Goal: Task Accomplishment & Management: Manage account settings

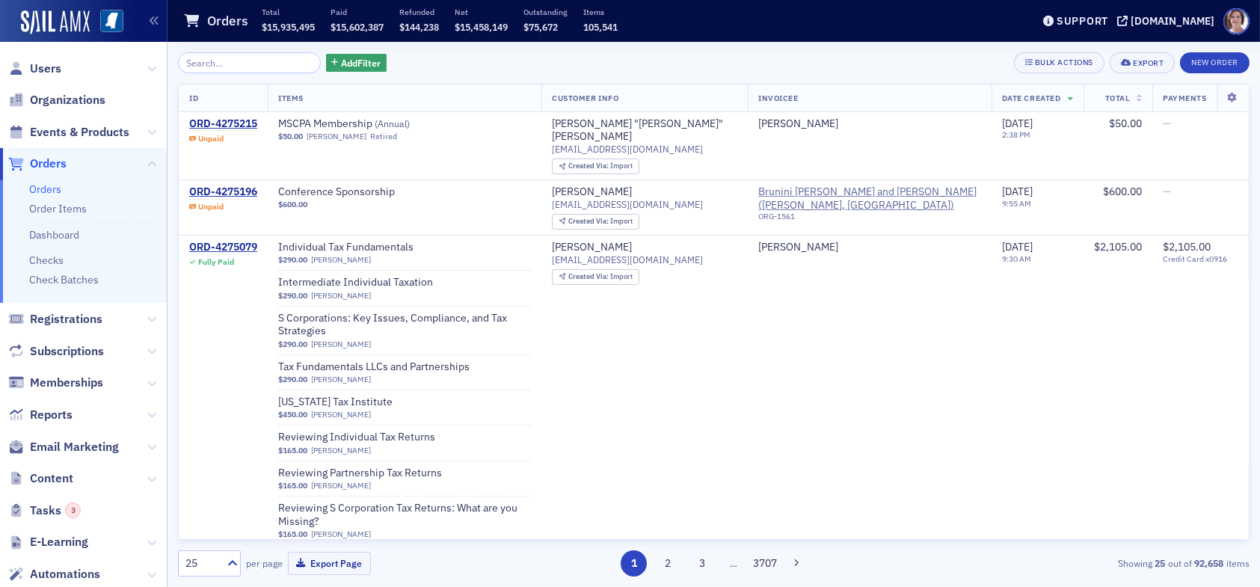
click at [340, 48] on div "Add Filter Bulk Actions Export New Order ID Items Customer Info Invoicee Date C…" at bounding box center [714, 314] width 1072 height 545
click at [341, 64] on span "Add Filter" at bounding box center [361, 62] width 40 height 13
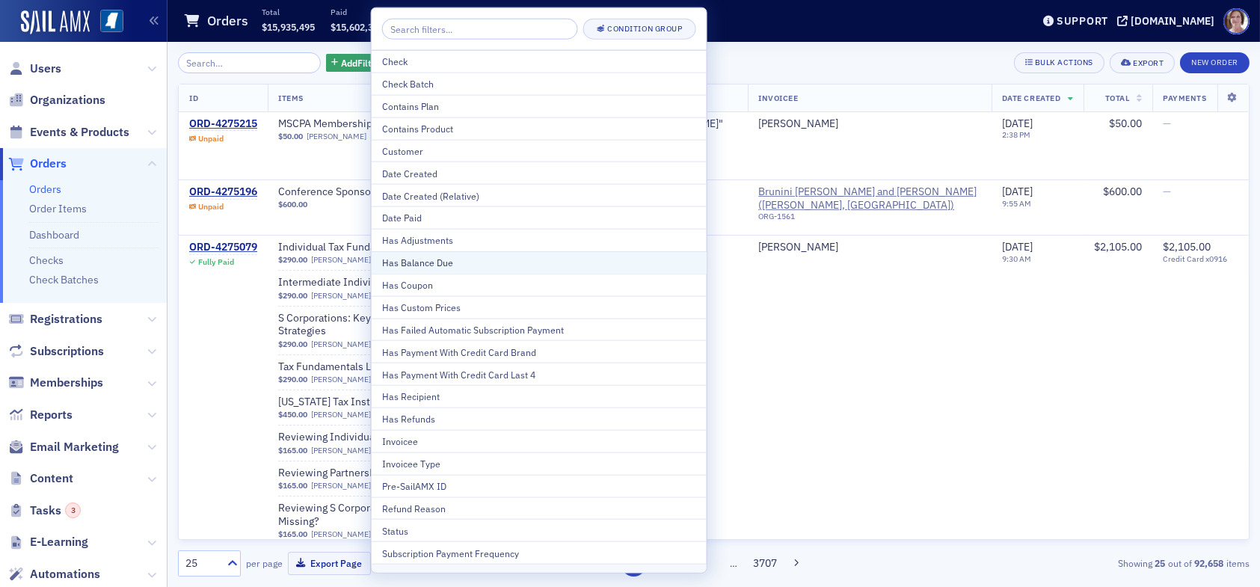
click at [423, 259] on div "Has Balance Due" at bounding box center [539, 262] width 314 height 13
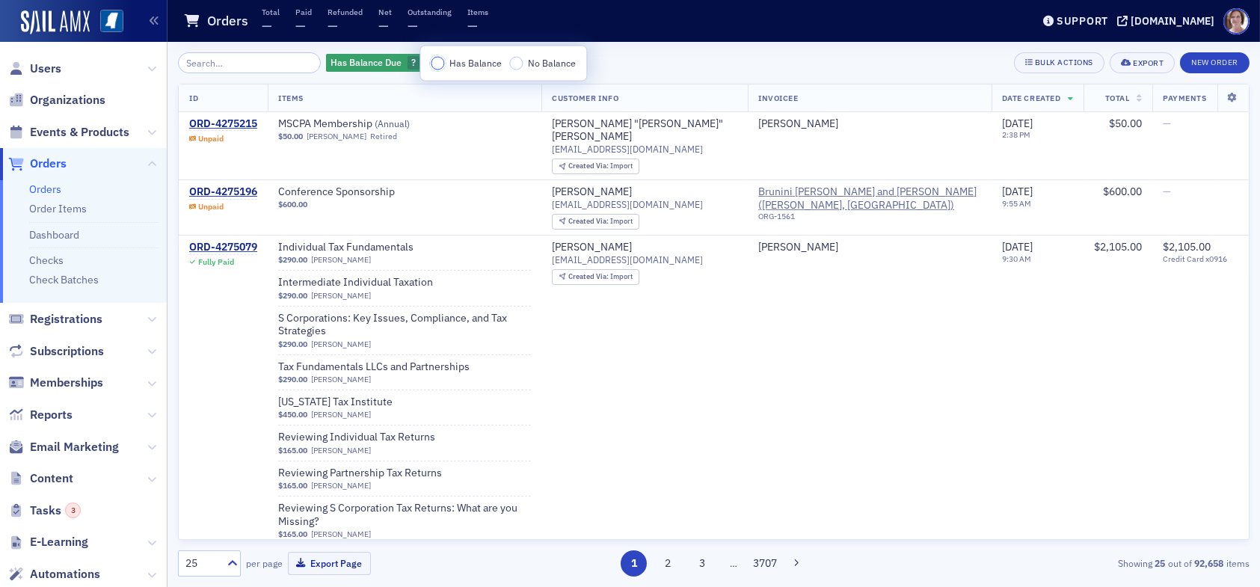
click at [435, 60] on input "Has Balance" at bounding box center [437, 63] width 13 height 13
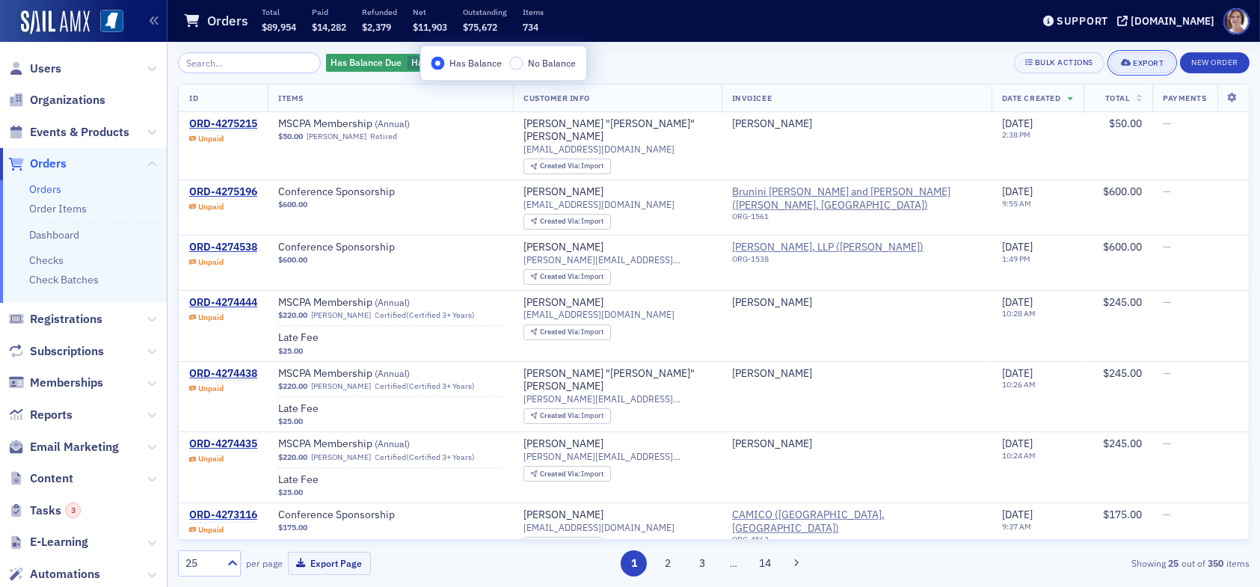
click at [1148, 64] on div "Export" at bounding box center [1148, 63] width 31 height 8
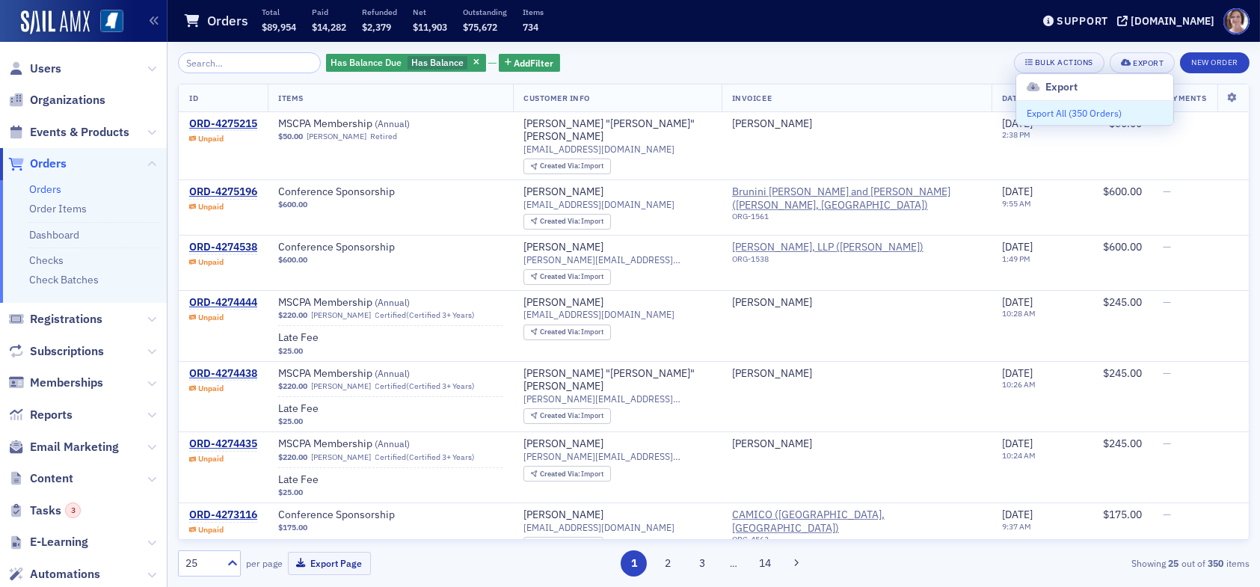
click at [1096, 114] on button "Export All ( 350 Orders )" at bounding box center [1094, 113] width 157 height 24
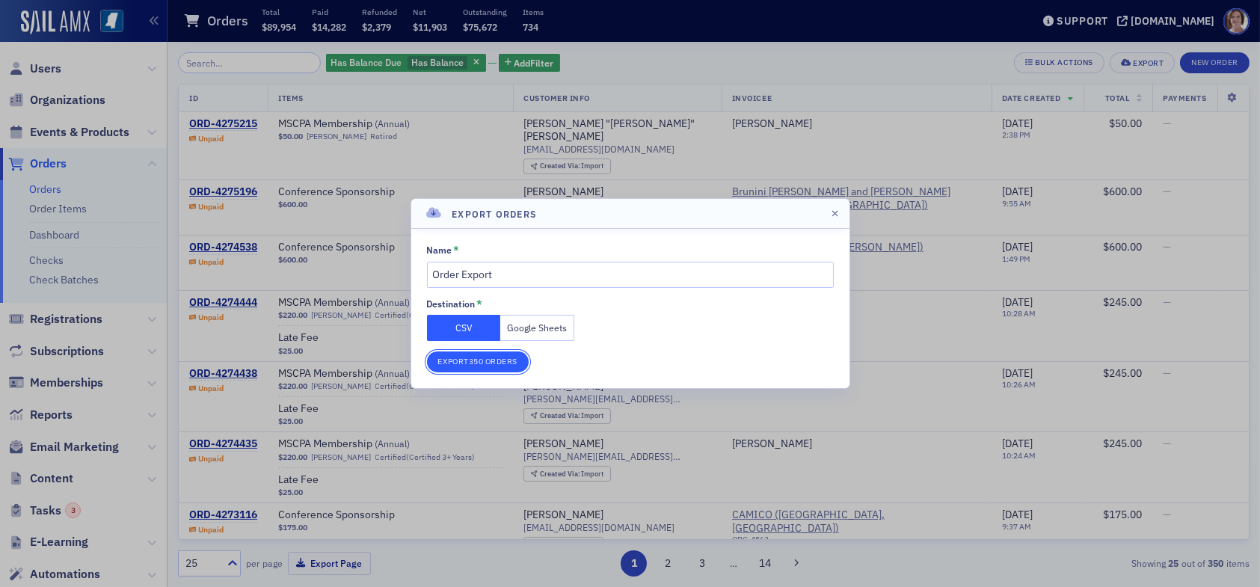
click at [472, 355] on button "Export 350 Orders" at bounding box center [478, 362] width 102 height 21
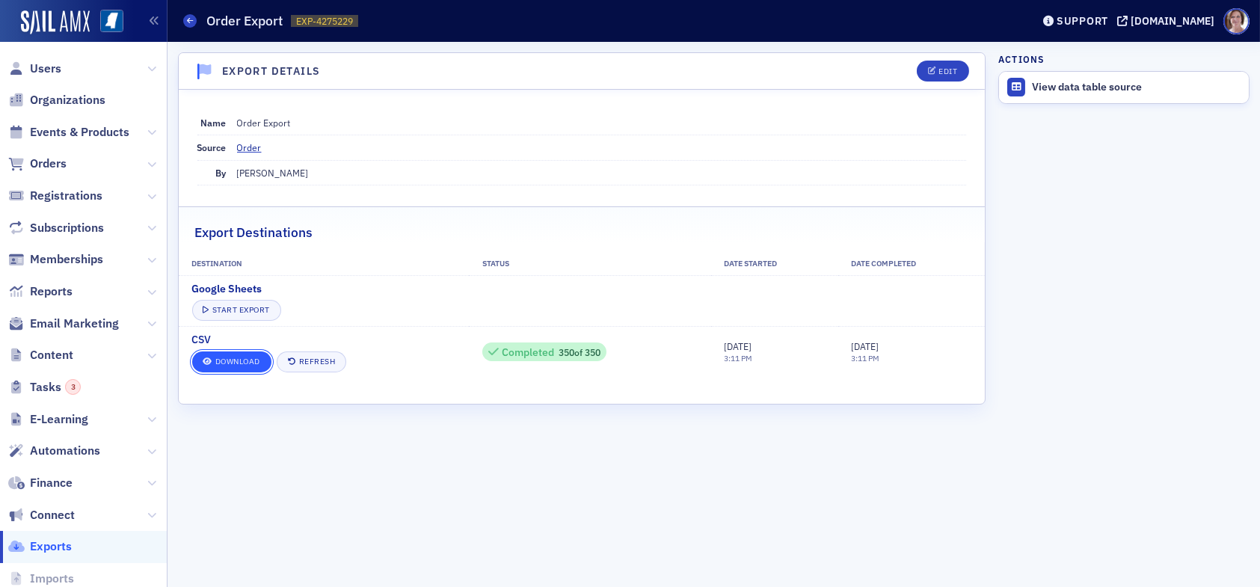
click at [262, 365] on link "Download" at bounding box center [231, 362] width 79 height 21
click at [84, 136] on span "Events & Products" at bounding box center [79, 132] width 99 height 16
click at [112, 132] on span "Events & Products" at bounding box center [79, 132] width 99 height 16
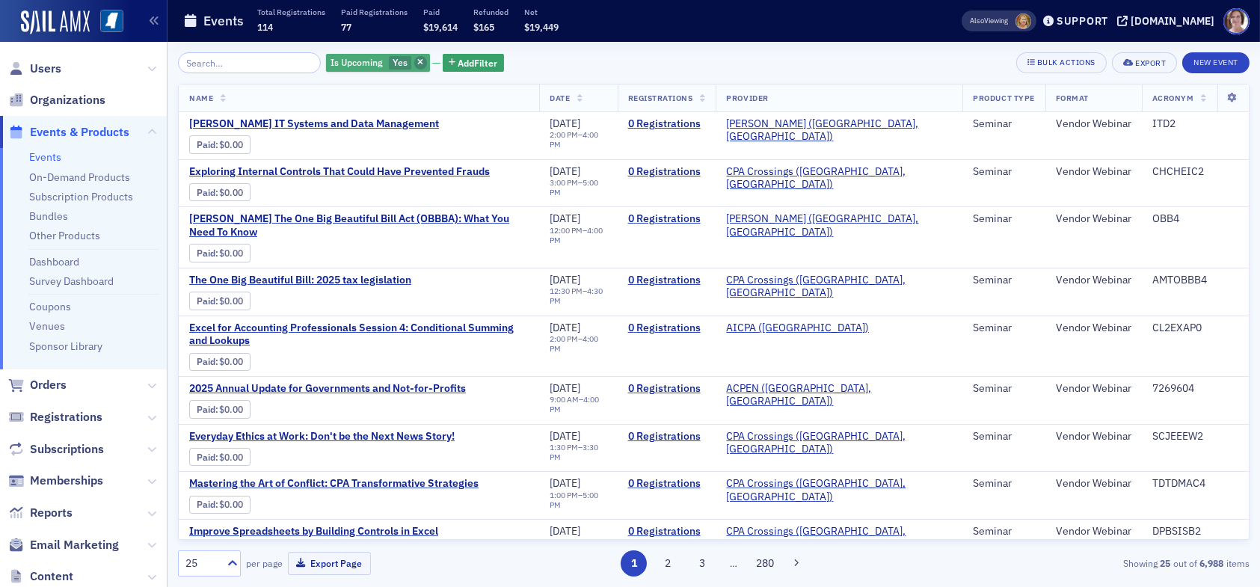
click at [417, 64] on icon "button" at bounding box center [420, 63] width 6 height 8
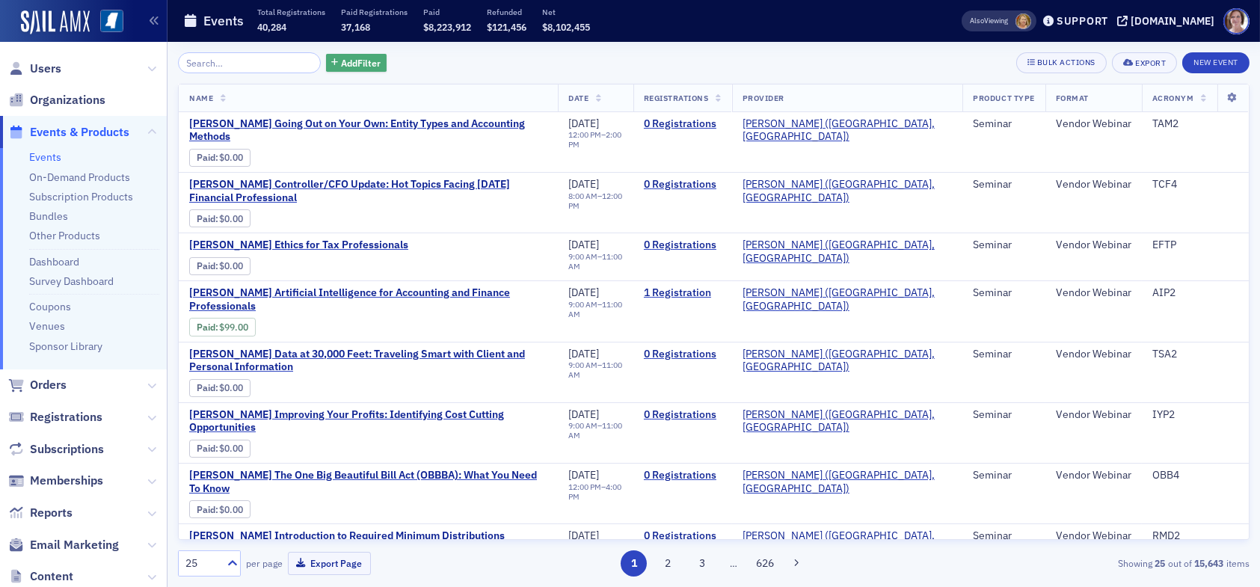
click at [344, 64] on span "Add Filter" at bounding box center [361, 62] width 40 height 13
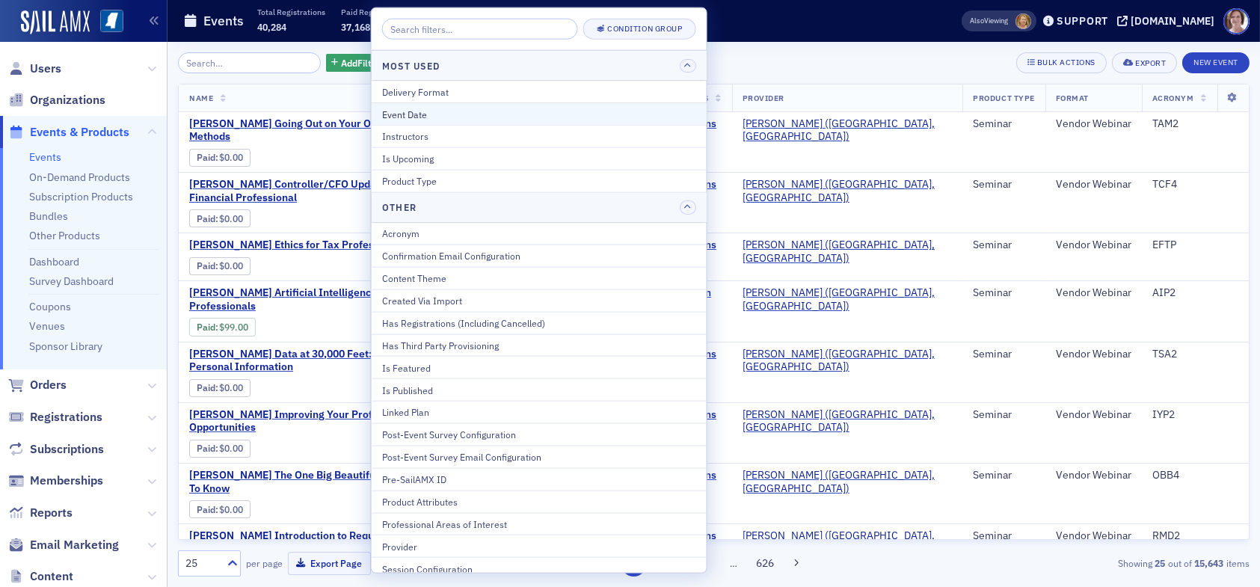
click at [422, 115] on div "Event Date" at bounding box center [539, 113] width 314 height 13
select select "9"
select select "2025"
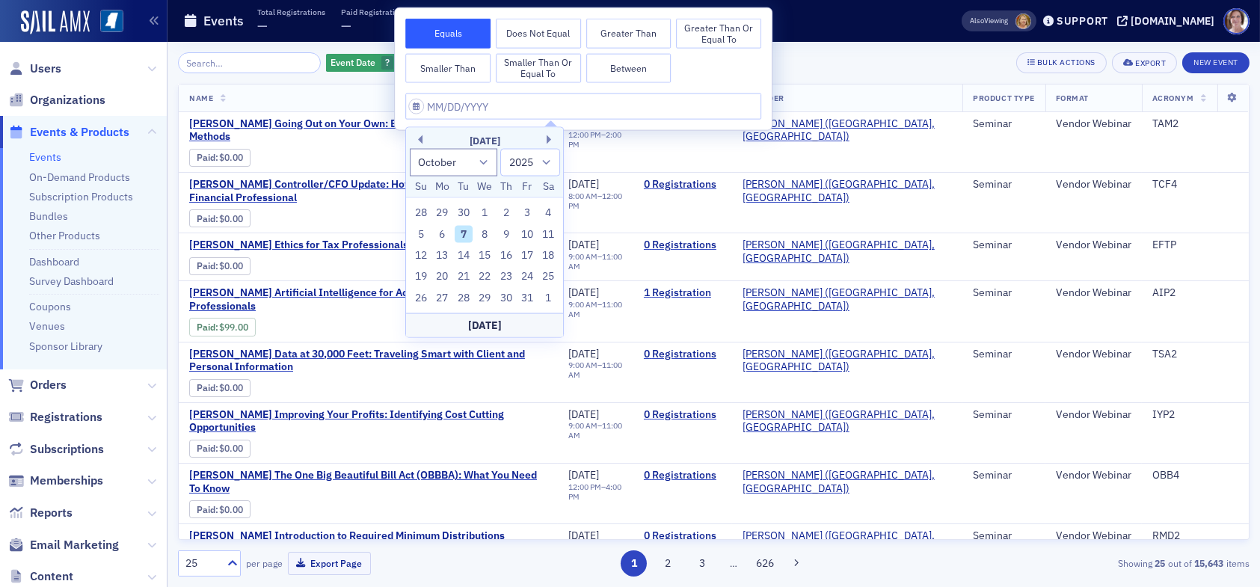
click at [636, 62] on button "Between" at bounding box center [628, 68] width 85 height 30
select select "9"
select select "2025"
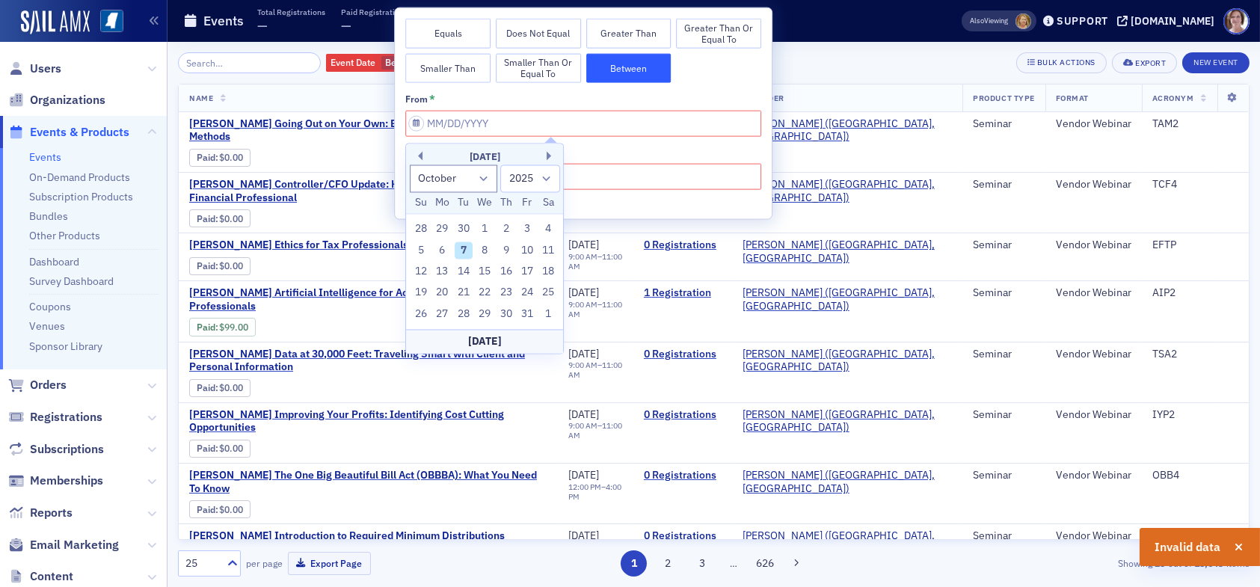
click at [423, 155] on div "October 2025" at bounding box center [484, 157] width 157 height 15
click at [419, 154] on button "Previous Month" at bounding box center [418, 155] width 9 height 9
select select "8"
click at [441, 230] on div "1" at bounding box center [442, 230] width 18 height 18
type input "09/01/2025"
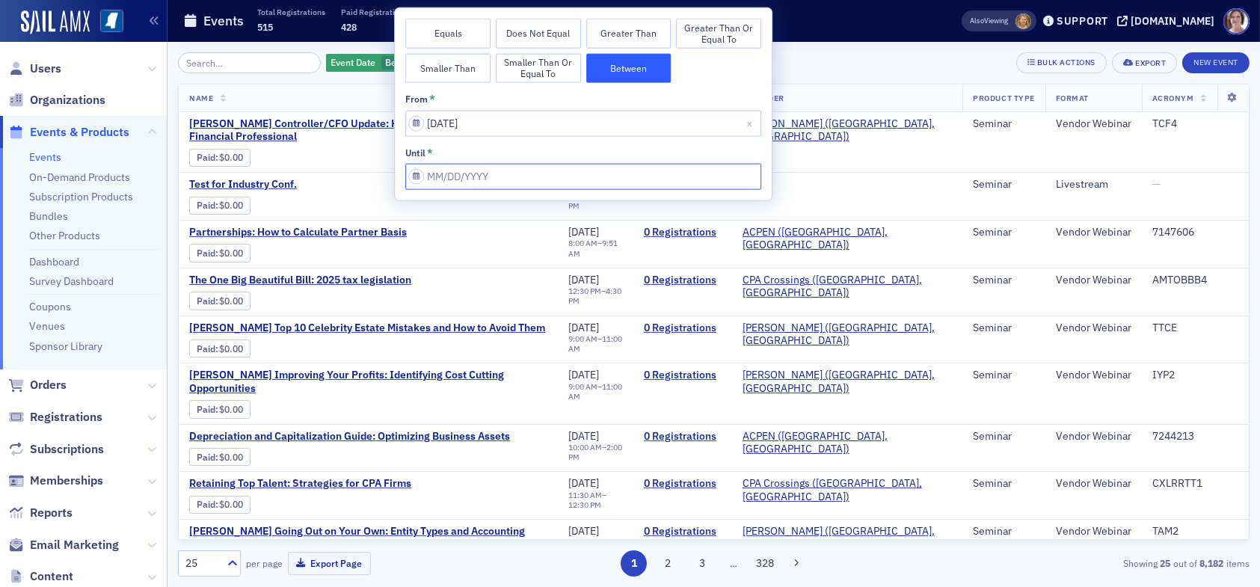
select select "9"
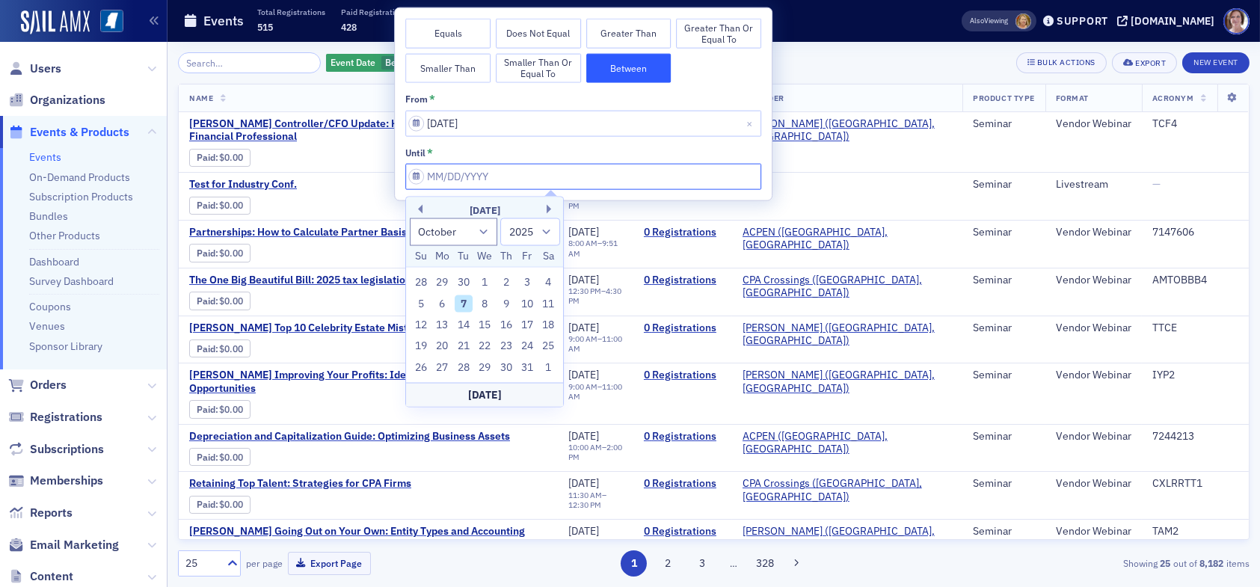
click at [485, 176] on input "from *" at bounding box center [583, 177] width 356 height 26
click at [462, 280] on div "30" at bounding box center [464, 283] width 18 height 18
type input "09/30/2025"
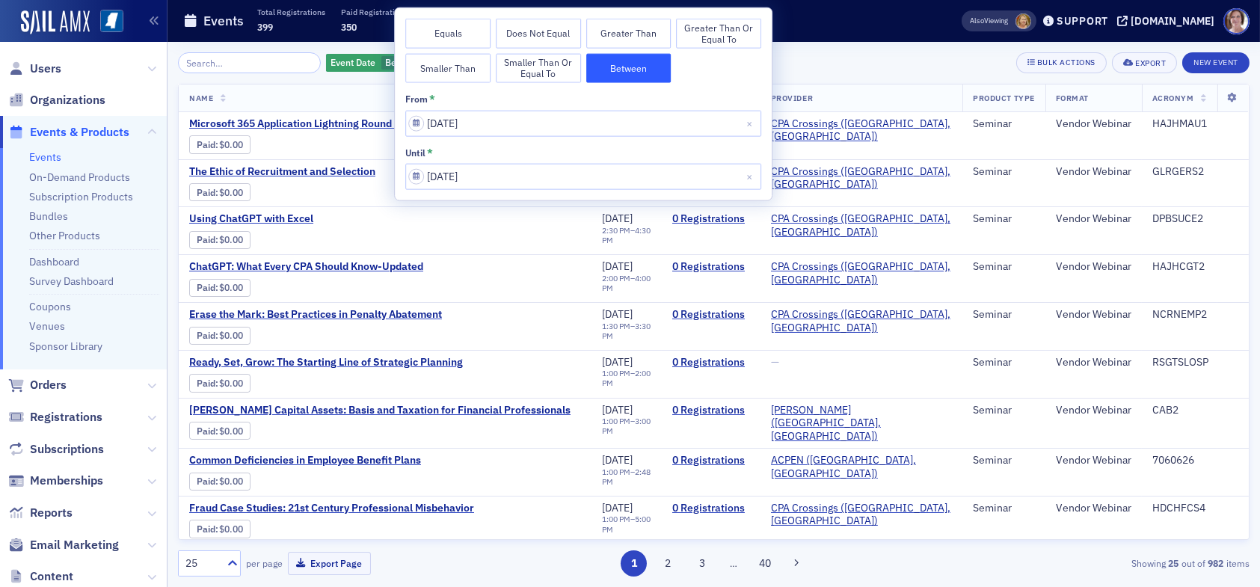
click at [819, 53] on div "Event Date Between : 9/1/2025 – 9/30/2025 Add Filter Bulk Actions Export New Ev…" at bounding box center [714, 62] width 1072 height 21
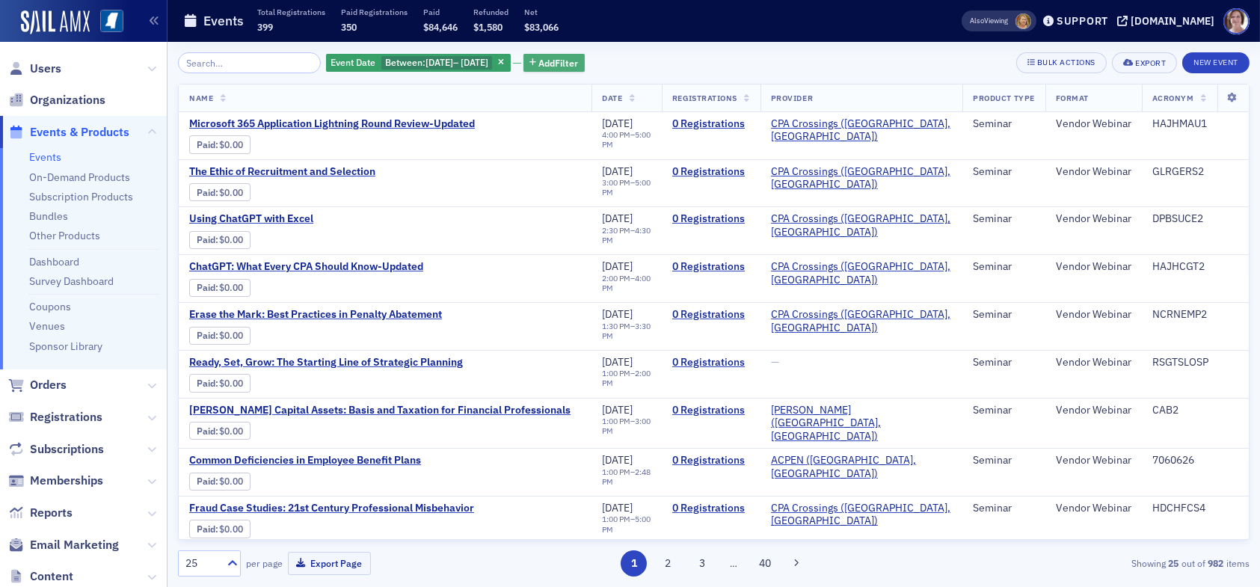
click at [577, 61] on span "Add Filter" at bounding box center [559, 62] width 40 height 13
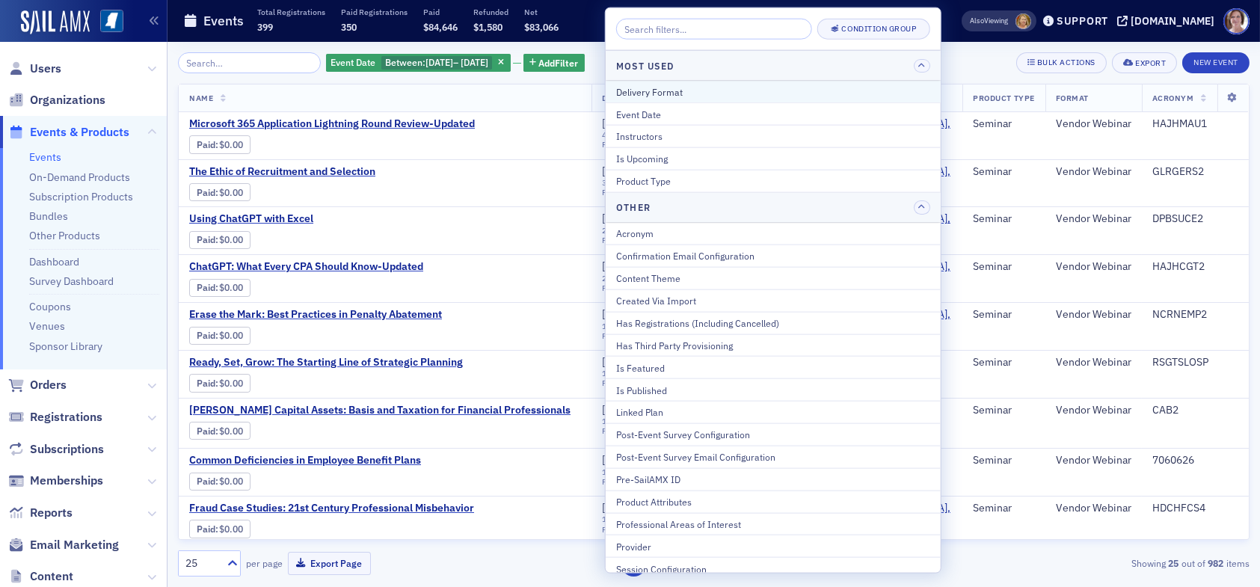
click at [662, 90] on div "Delivery Format" at bounding box center [773, 91] width 314 height 13
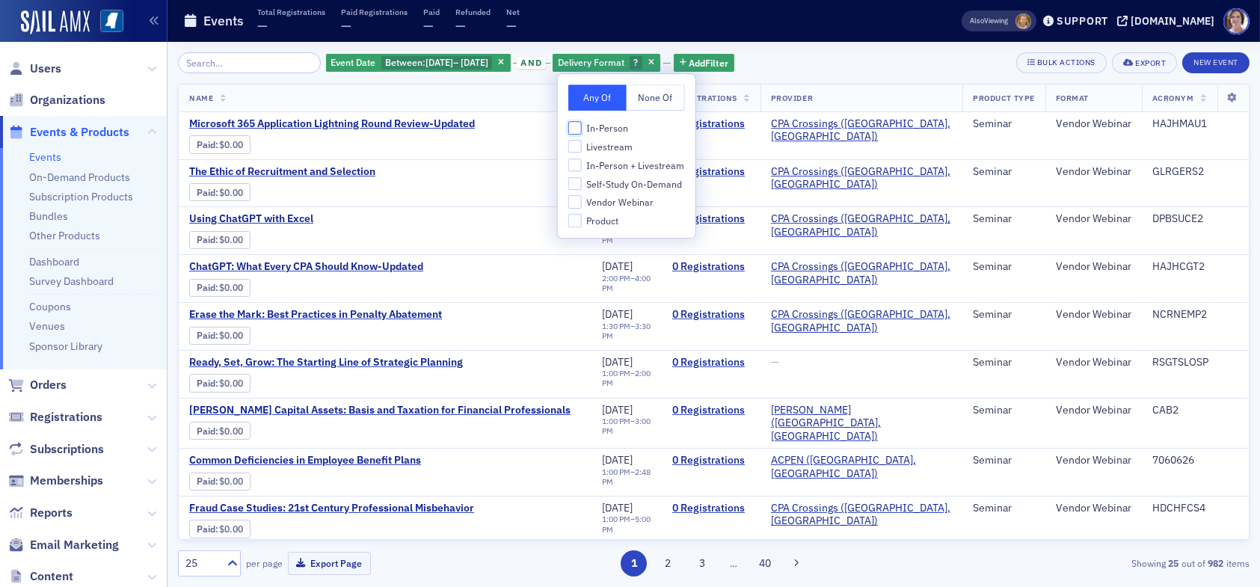
drag, startPoint x: 573, startPoint y: 125, endPoint x: 574, endPoint y: 141, distance: 15.8
click at [573, 126] on input "In-Person" at bounding box center [574, 127] width 13 height 13
checkbox input "true"
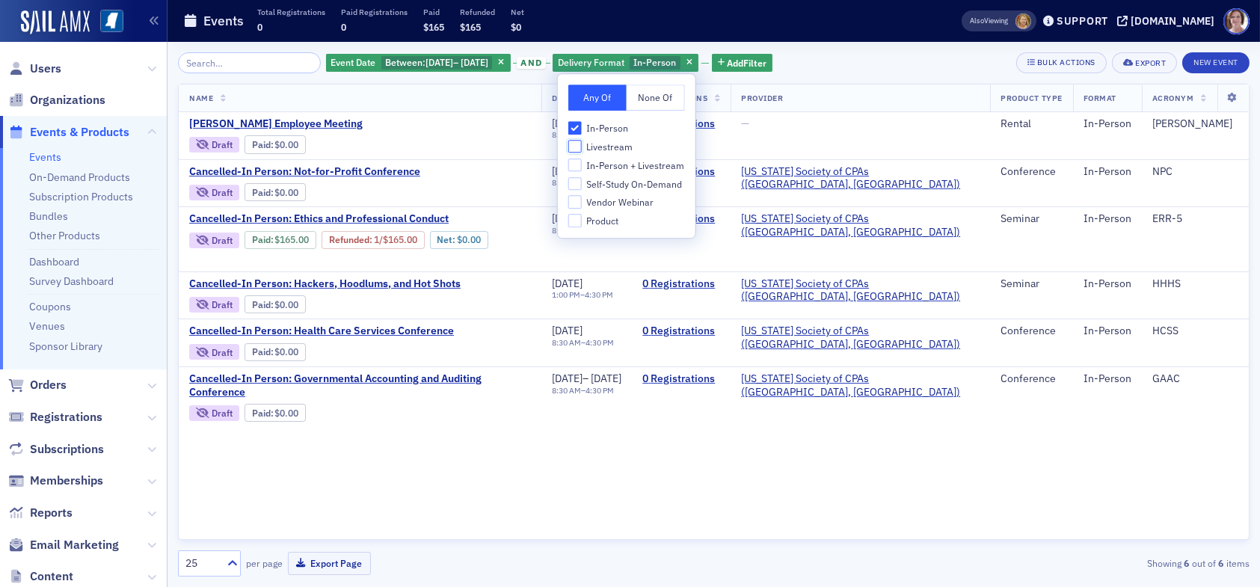
click at [577, 147] on input "Livestream" at bounding box center [574, 146] width 13 height 13
checkbox input "true"
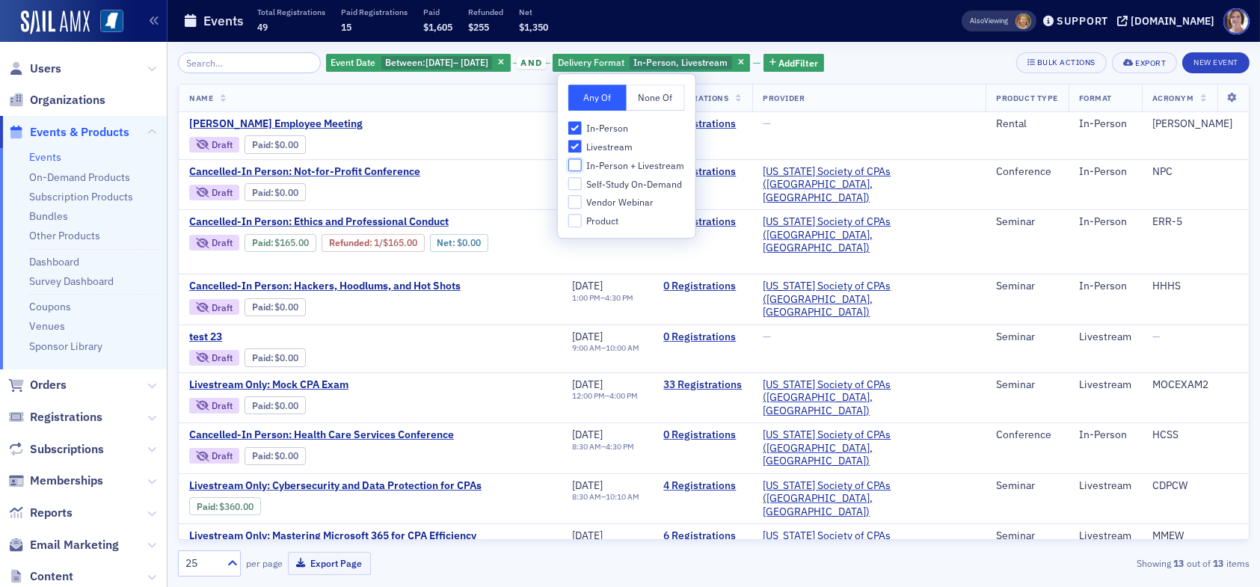
click at [580, 165] on input "In-Person + Livestream" at bounding box center [574, 165] width 13 height 13
checkbox input "true"
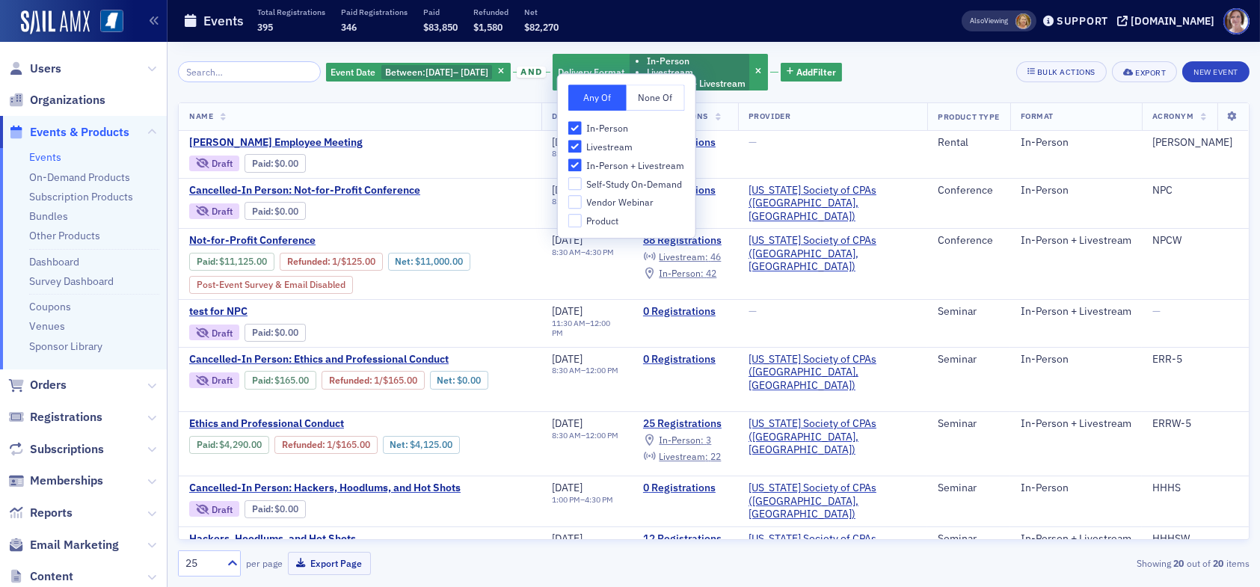
click at [924, 68] on div "Event Date Between : 9/1/2025 – 9/30/2025 and Delivery Format In-Person Livestr…" at bounding box center [714, 72] width 1072 height 40
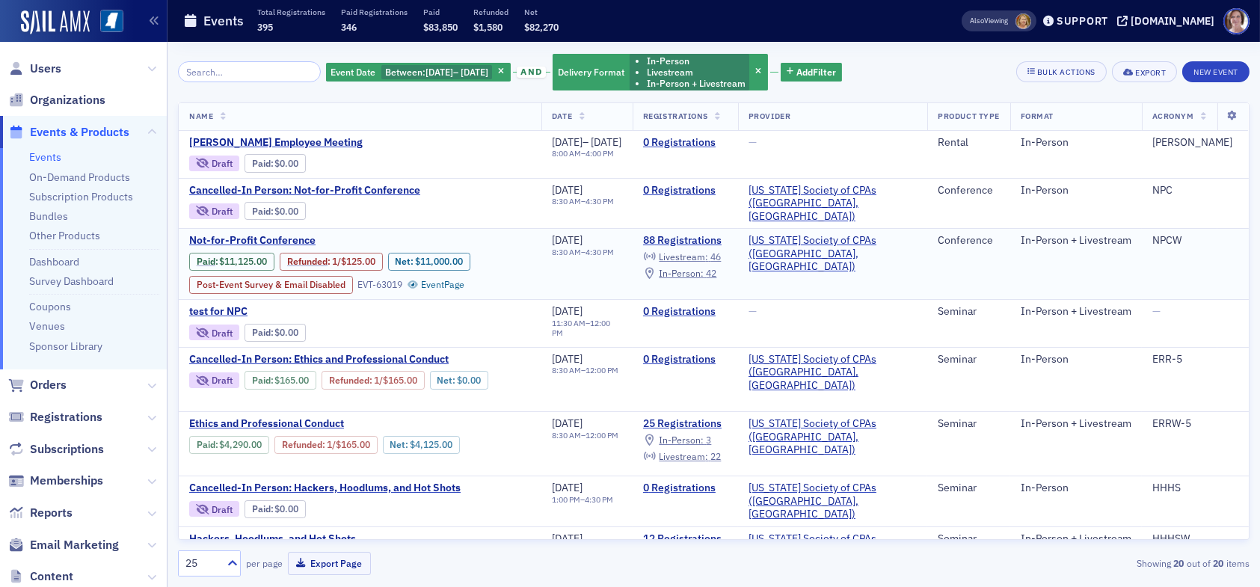
click at [1213, 278] on td "NPCW" at bounding box center [1195, 264] width 107 height 71
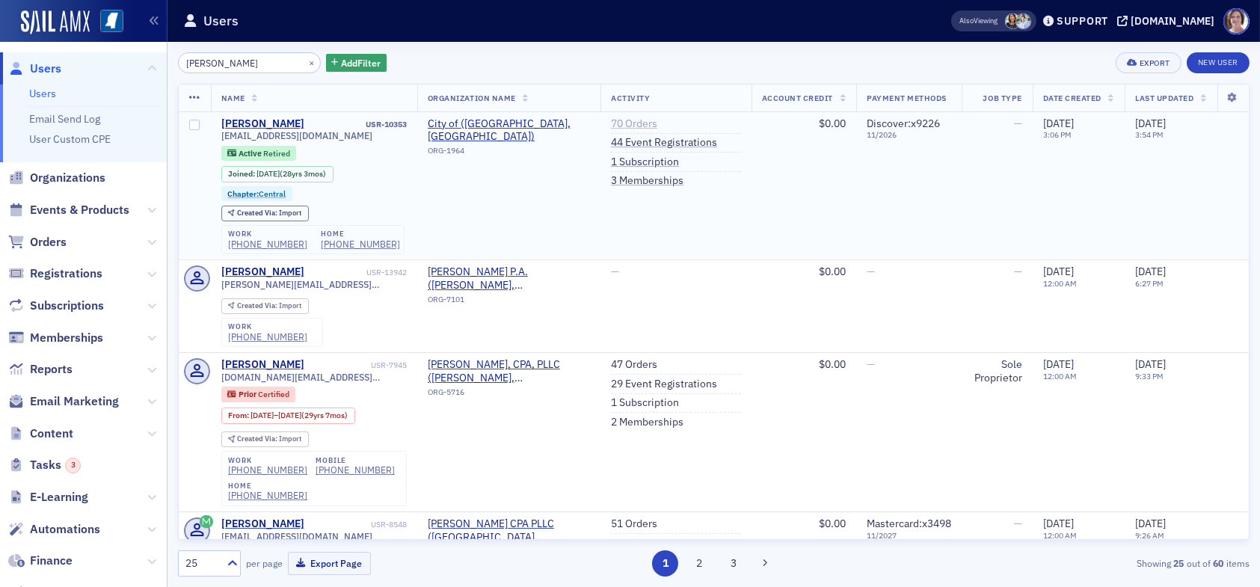
type input "[PERSON_NAME]"
click at [621, 123] on link "70 Orders" at bounding box center [634, 123] width 46 height 13
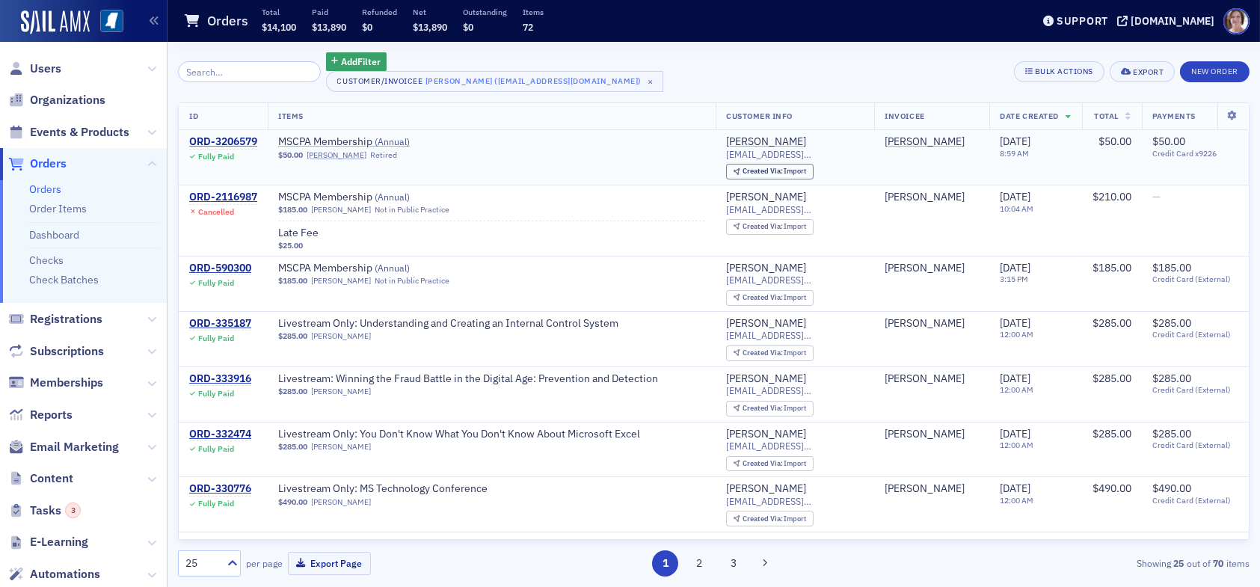
click at [209, 138] on div "ORD-3206579" at bounding box center [223, 141] width 68 height 13
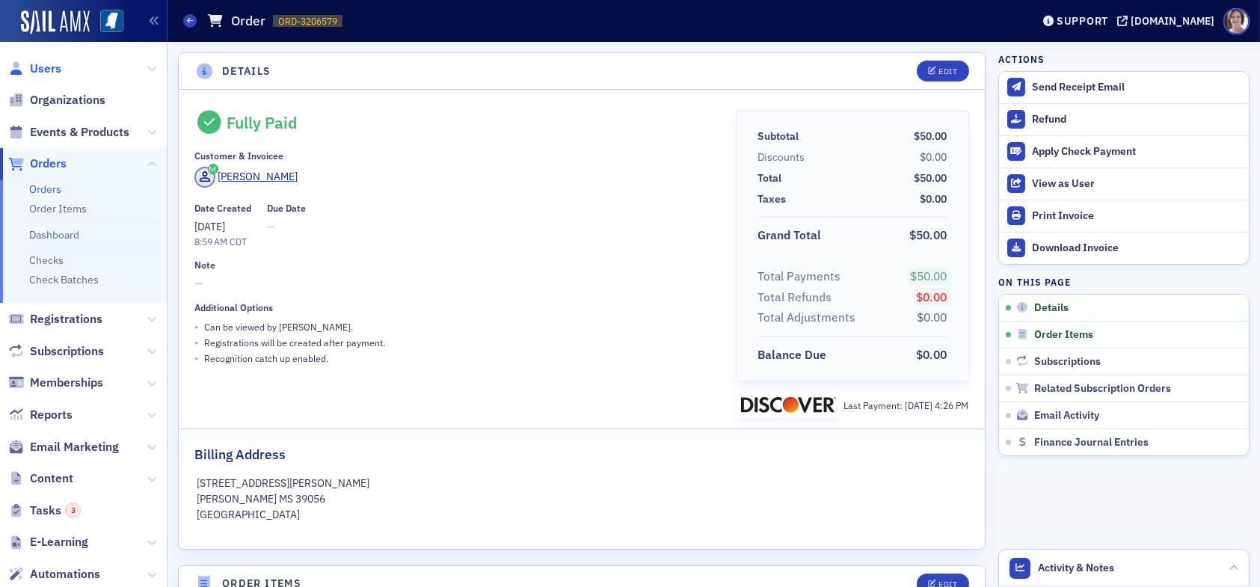
click at [44, 67] on span "Users" at bounding box center [45, 69] width 31 height 16
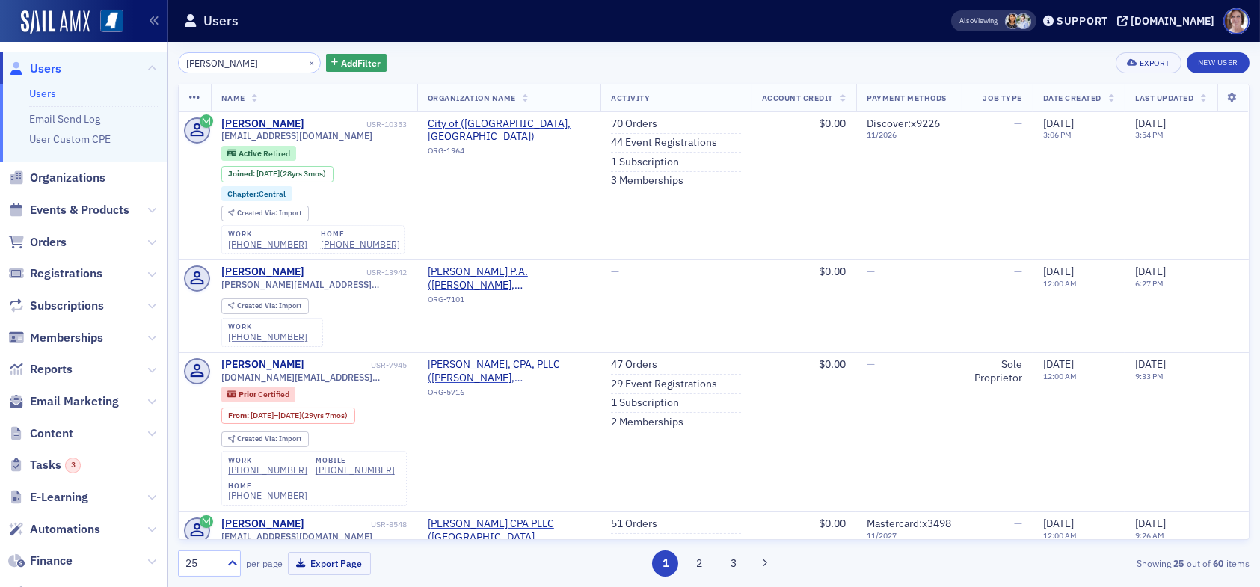
drag, startPoint x: 243, startPoint y: 66, endPoint x: 128, endPoint y: 92, distance: 118.1
click at [132, 68] on div "Users Users Email Send Log User Custom CPE Organizations Events & Products Orde…" at bounding box center [630, 293] width 1260 height 587
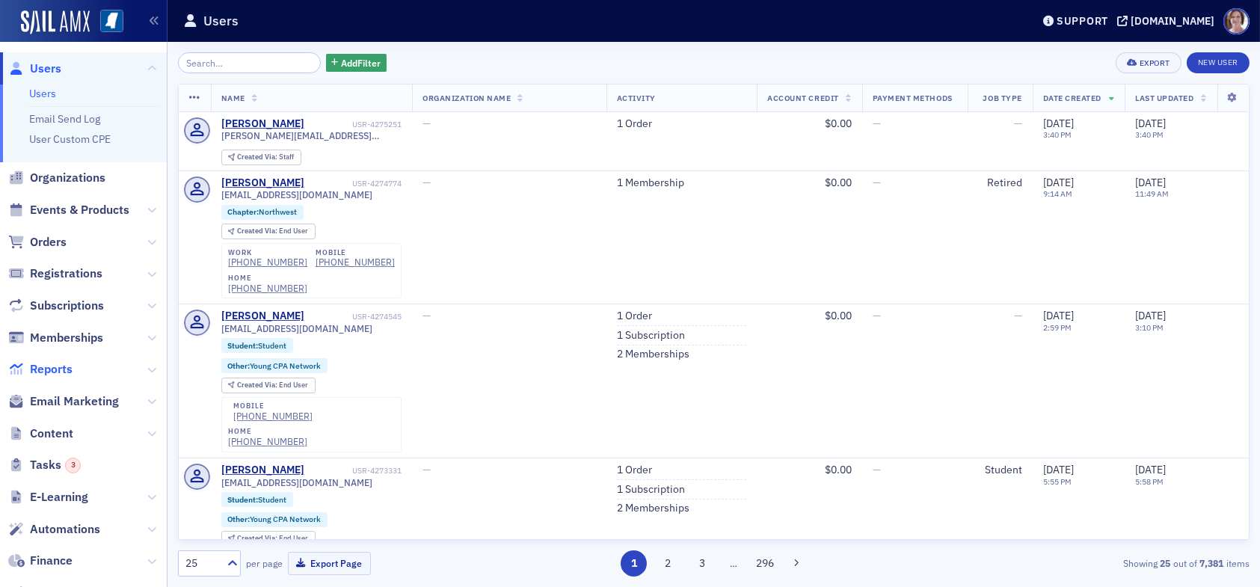
click at [64, 369] on span "Reports" at bounding box center [51, 369] width 43 height 16
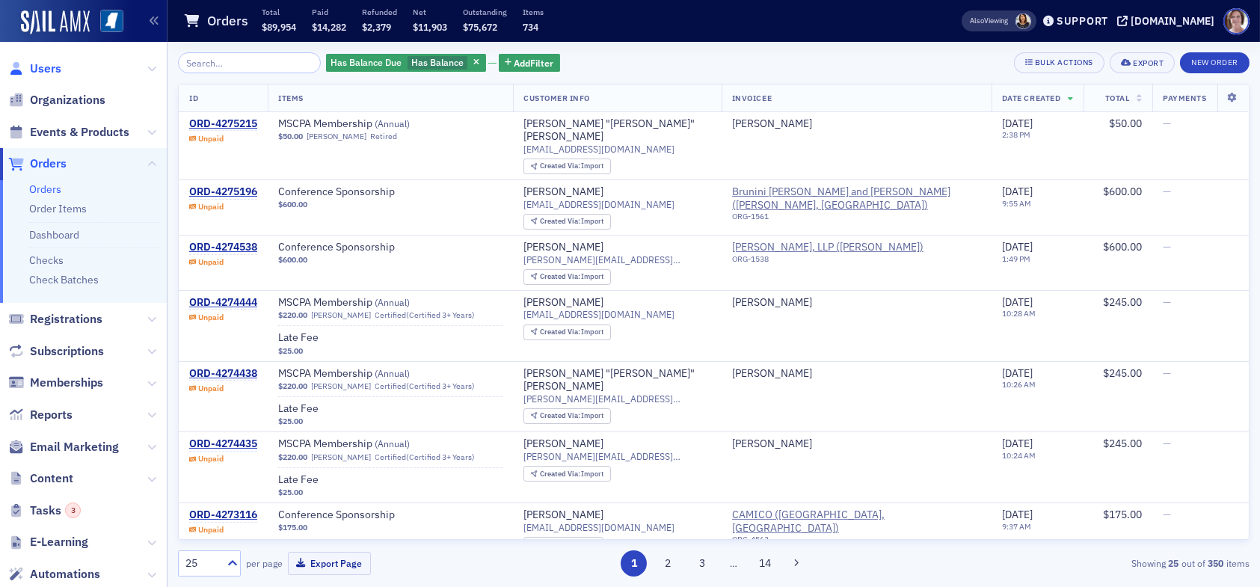
click at [47, 64] on span "Users" at bounding box center [45, 69] width 31 height 16
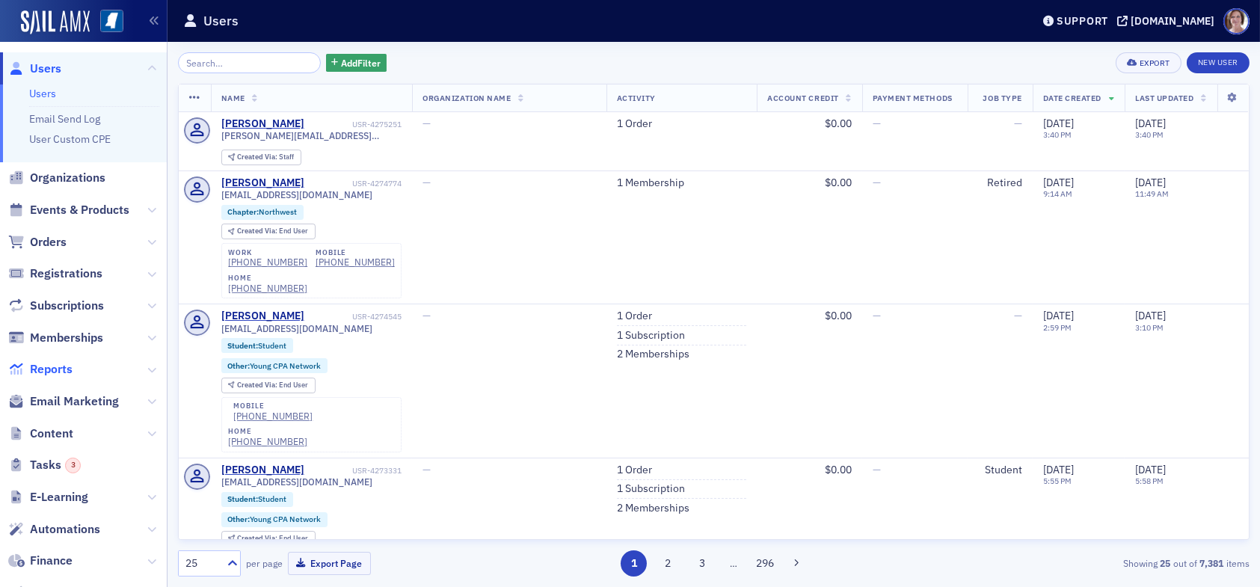
click at [67, 370] on span "Reports" at bounding box center [51, 369] width 43 height 16
